Goal: Transaction & Acquisition: Book appointment/travel/reservation

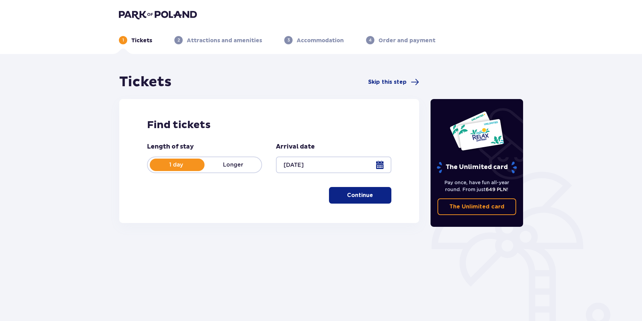
click at [360, 199] on button "Continue" at bounding box center [360, 195] width 62 height 17
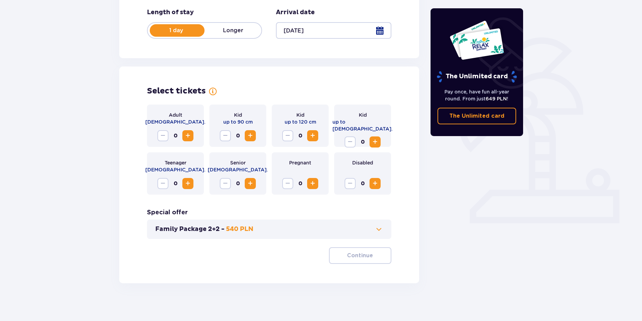
scroll to position [138, 0]
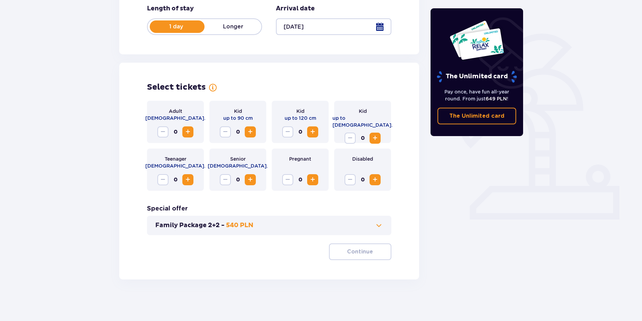
click at [190, 132] on span "Increase" at bounding box center [188, 132] width 8 height 8
click at [364, 252] on p "Continue" at bounding box center [360, 252] width 26 height 8
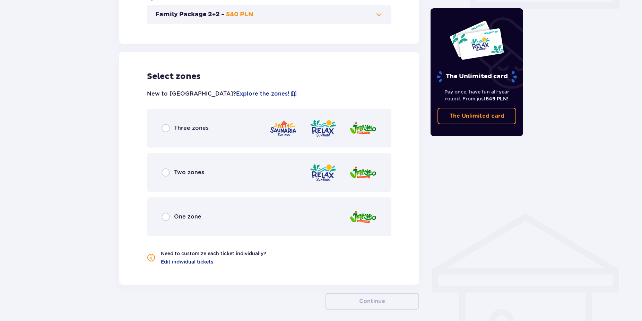
scroll to position [380, 0]
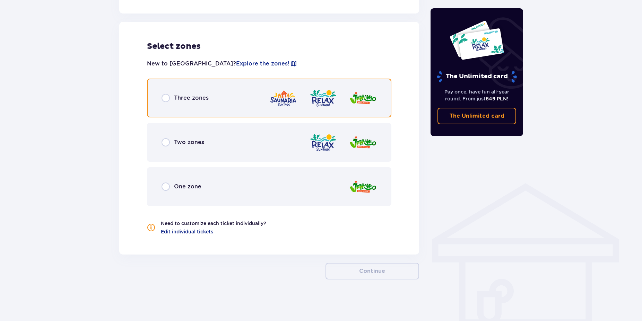
click at [166, 99] on input "radio" at bounding box center [166, 98] width 8 height 8
radio input "true"
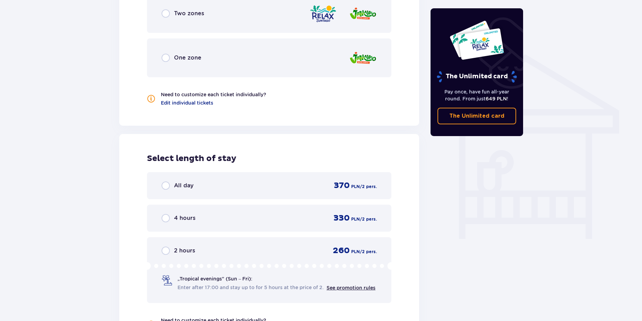
scroll to position [393, 0]
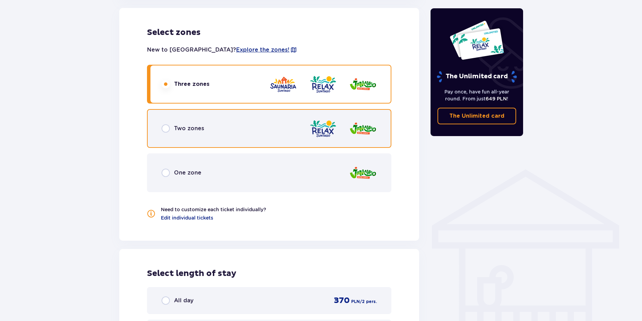
click at [164, 127] on input "radio" at bounding box center [166, 128] width 8 height 8
radio input "true"
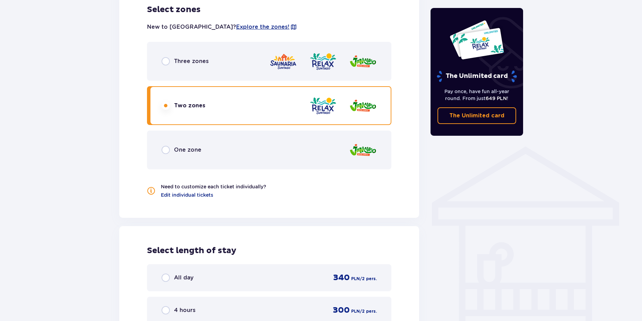
scroll to position [323, 0]
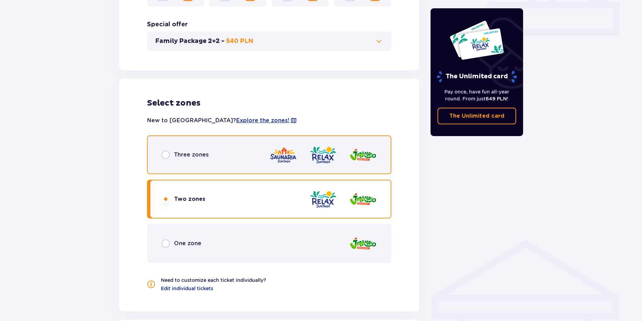
click at [166, 154] on input "radio" at bounding box center [166, 155] width 8 height 8
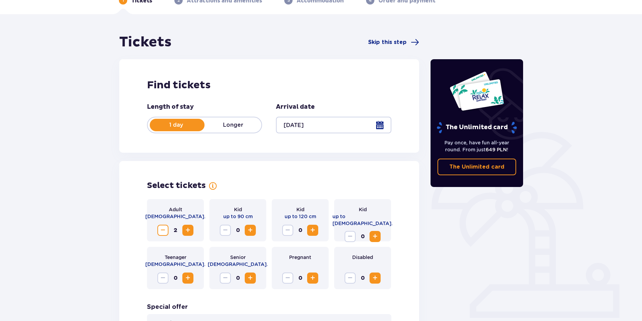
scroll to position [0, 0]
